Goal: Task Accomplishment & Management: Use online tool/utility

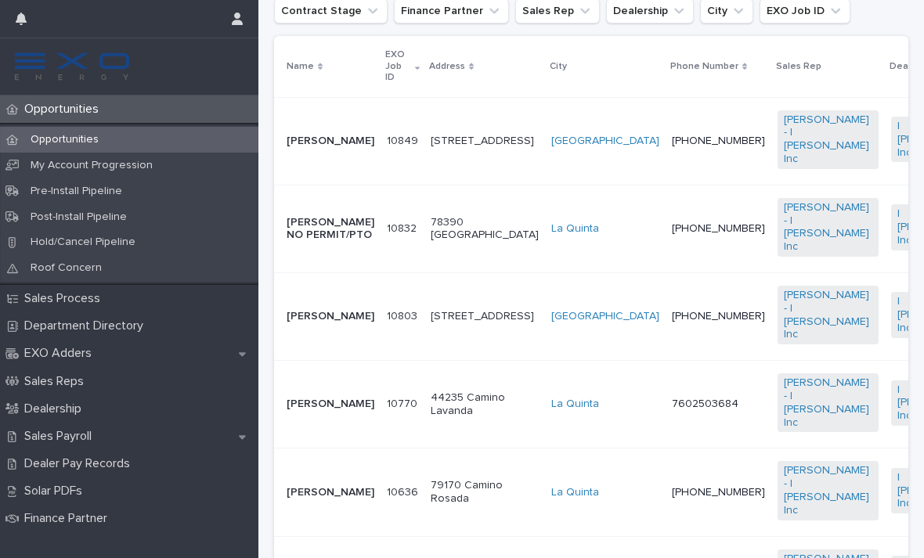
scroll to position [391, 0]
click at [329, 410] on p "[PERSON_NAME]" at bounding box center [331, 403] width 88 height 13
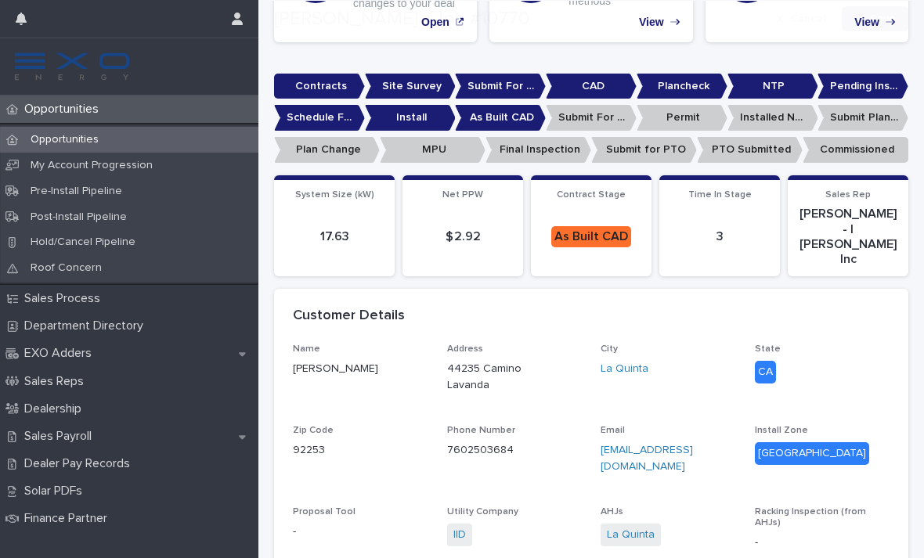
scroll to position [235, 0]
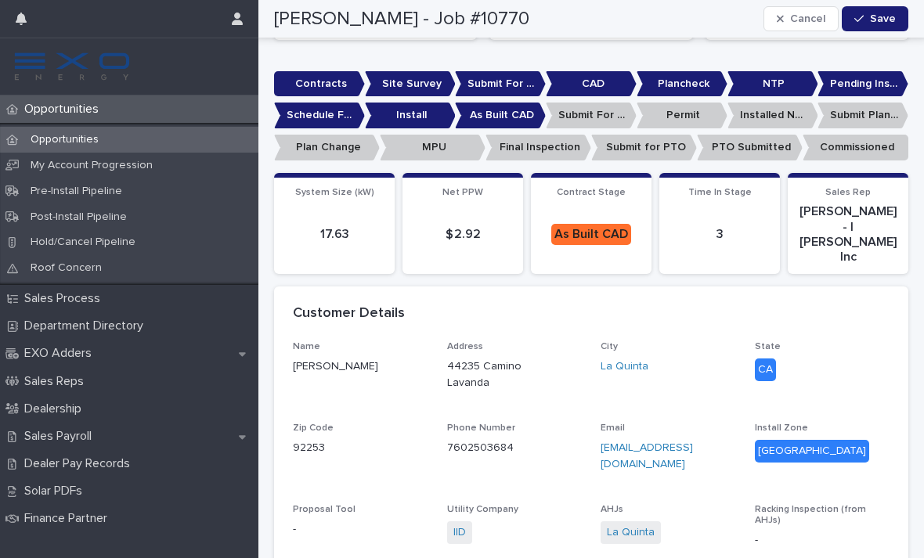
click at [74, 410] on p "Dealership" at bounding box center [56, 409] width 76 height 15
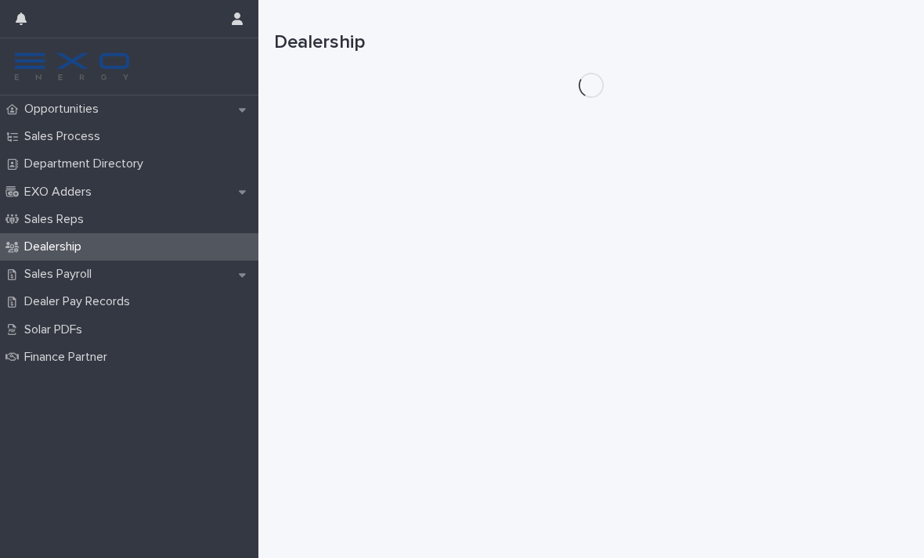
click at [78, 378] on div "Opportunities Sales Process Department Directory EXO Adders Sales Reps Dealersh…" at bounding box center [129, 327] width 258 height 463
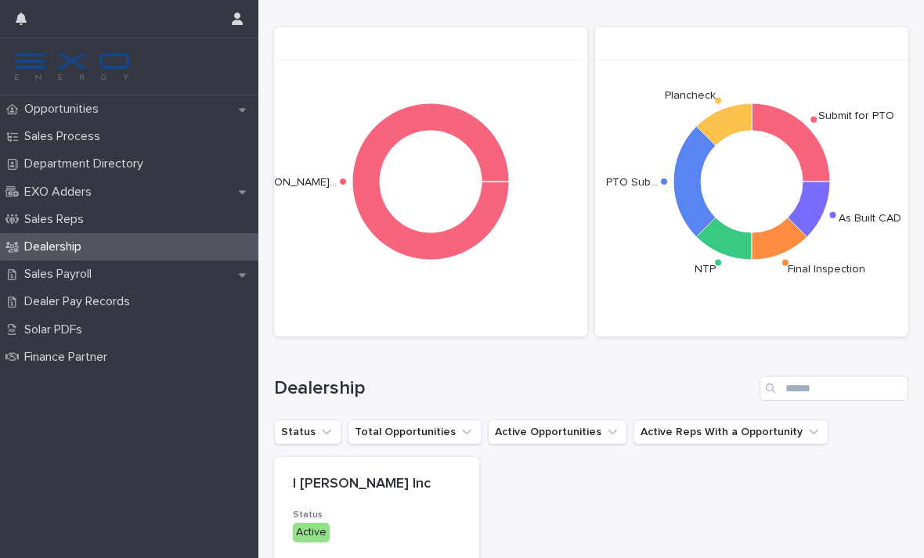
click at [101, 134] on p "Sales Process" at bounding box center [65, 136] width 95 height 15
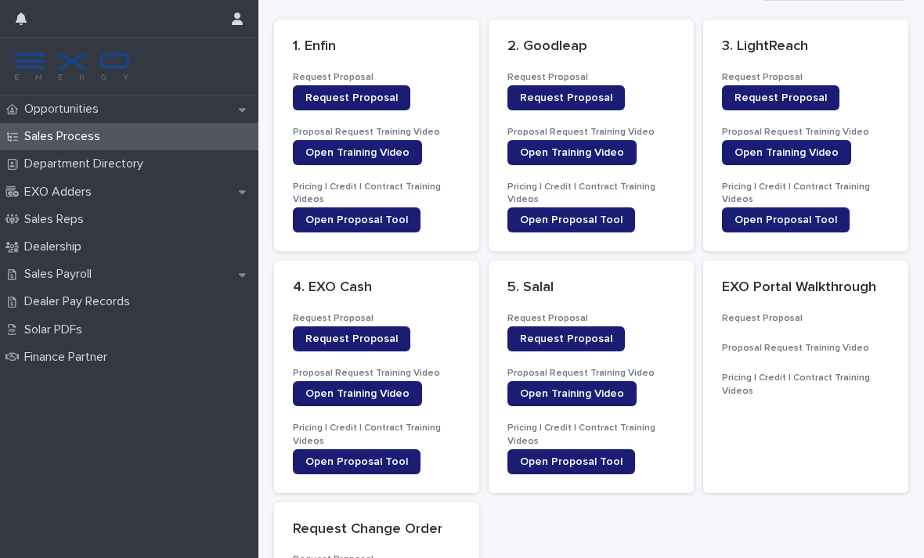
scroll to position [55, 0]
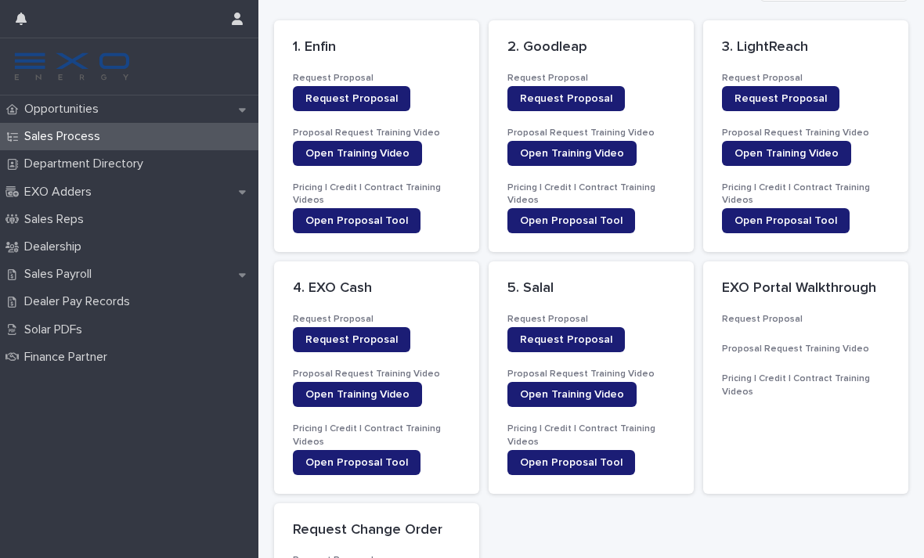
click at [576, 338] on span "Request Proposal" at bounding box center [566, 339] width 92 height 11
